Goal: Register for event/course

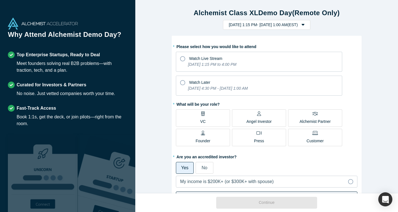
click at [266, 117] on div "Angel Investor" at bounding box center [258, 117] width 25 height 13
click at [0, 0] on input "Angel Investor" at bounding box center [0, 0] width 0 height 0
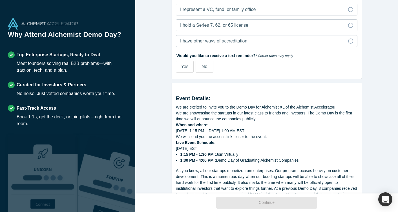
scroll to position [218, 0]
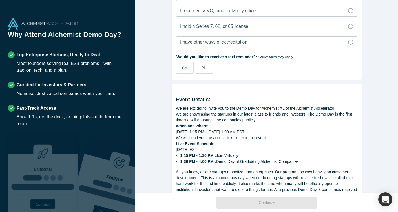
click at [187, 65] on span "Yes" at bounding box center [184, 67] width 7 height 5
click at [0, 0] on input "Yes" at bounding box center [0, 0] width 0 height 0
select select "US"
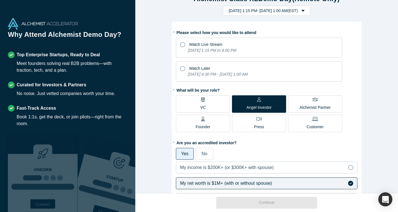
scroll to position [0, 0]
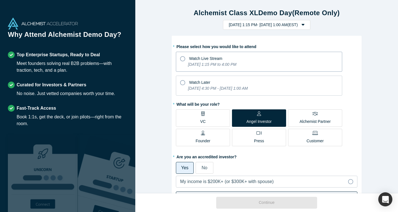
click at [180, 57] on icon at bounding box center [182, 58] width 5 height 5
click at [0, 0] on input "Watch Live Stream [DATE] 1:15 PM to 4:00 PM" at bounding box center [0, 0] width 0 height 0
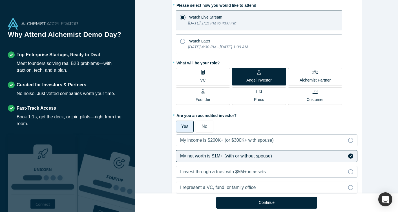
scroll to position [42, 0]
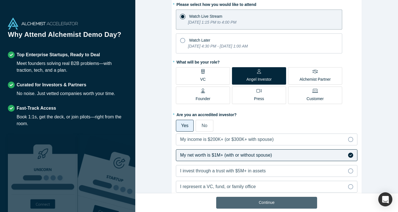
click at [257, 202] on button "Continue" at bounding box center [266, 203] width 101 height 12
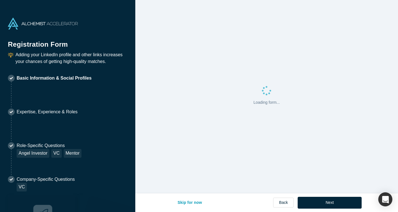
select select "US"
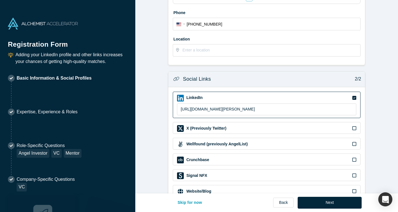
scroll to position [173, 0]
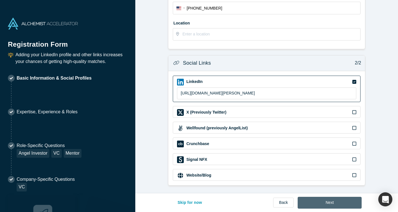
click at [343, 204] on button "Next" at bounding box center [329, 203] width 64 height 12
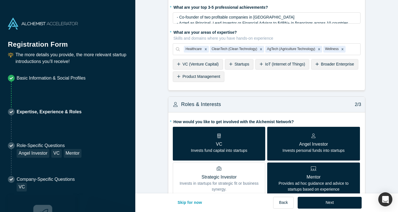
scroll to position [25, 0]
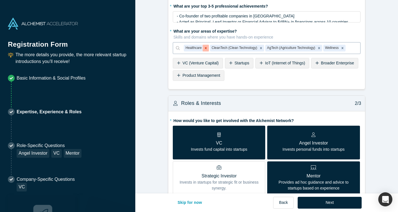
click at [205, 48] on icon "Remove Healthcare" at bounding box center [205, 48] width 2 height 2
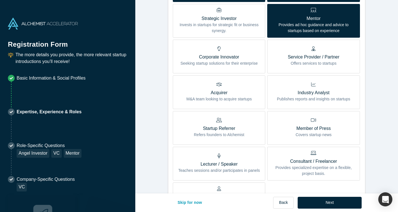
scroll to position [182, 0]
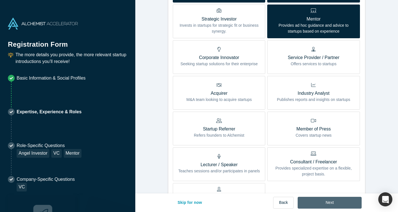
click at [338, 201] on button "Next" at bounding box center [329, 203] width 64 height 12
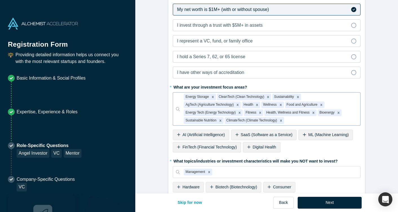
scroll to position [334, 0]
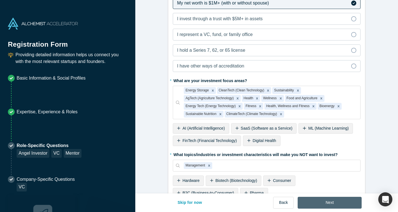
click at [343, 203] on button "Next" at bounding box center [329, 203] width 64 height 12
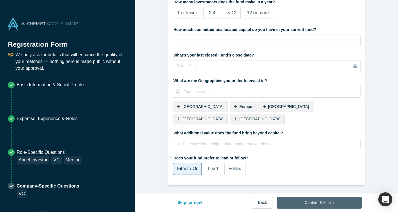
scroll to position [0, 0]
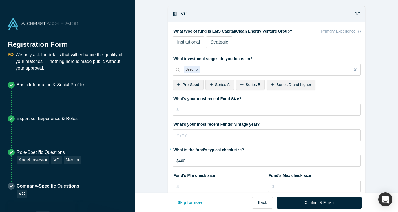
click at [343, 203] on button "Confirm & Finish" at bounding box center [318, 203] width 85 height 12
